Goal: Find specific page/section: Find specific page/section

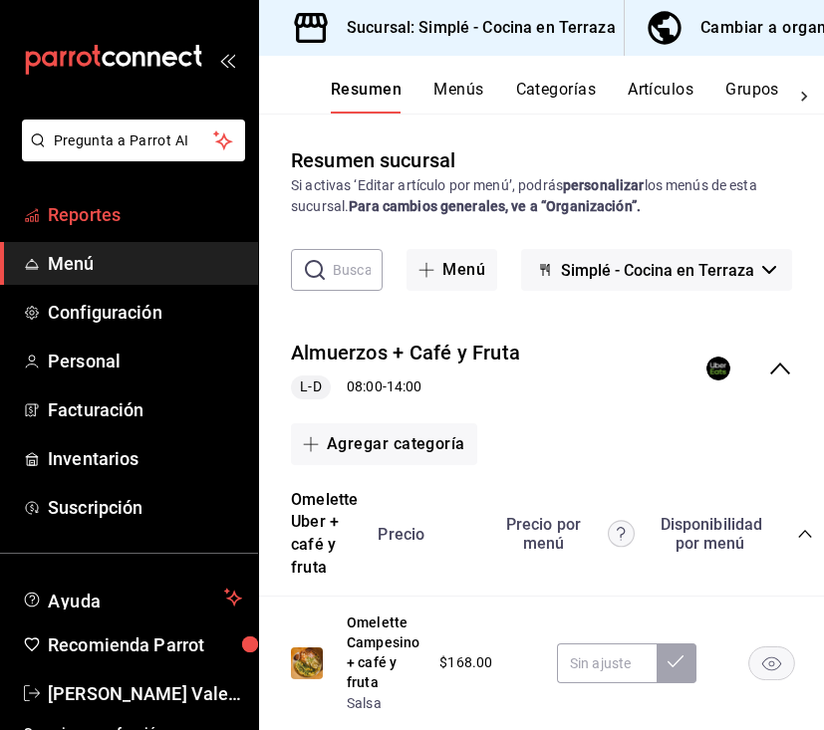
click at [105, 207] on span "Reportes" at bounding box center [145, 214] width 194 height 27
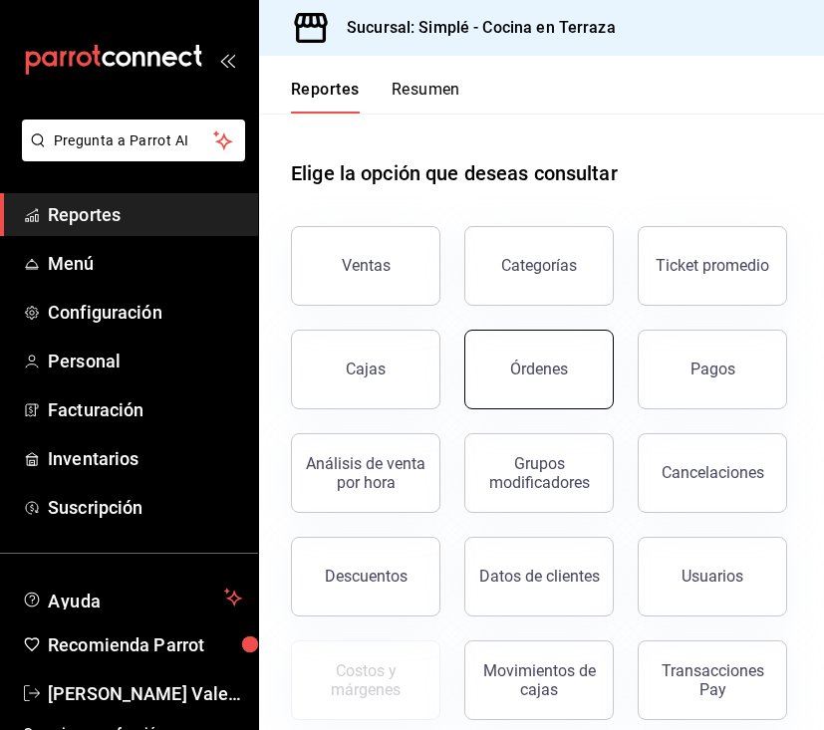
click at [553, 367] on div "Órdenes" at bounding box center [539, 369] width 58 height 19
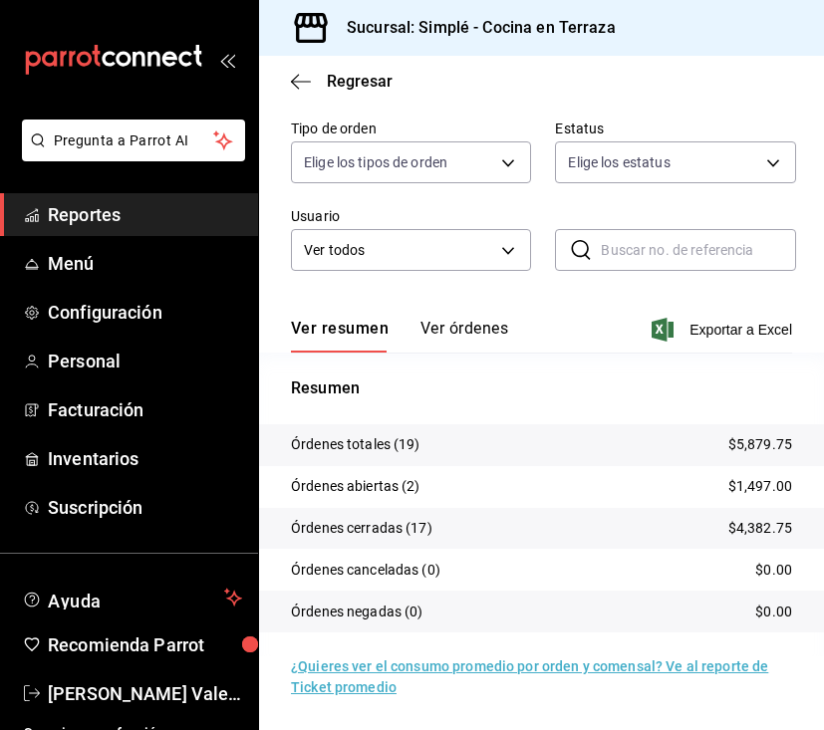
scroll to position [248, 0]
click at [487, 29] on h3 "Sucursal: Simplé - Cocina en Terraza" at bounding box center [473, 28] width 285 height 24
